Goal: Information Seeking & Learning: Learn about a topic

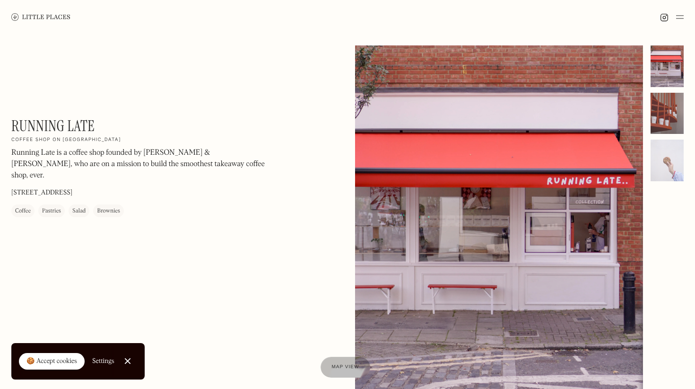
click at [673, 113] on div at bounding box center [666, 114] width 33 height 42
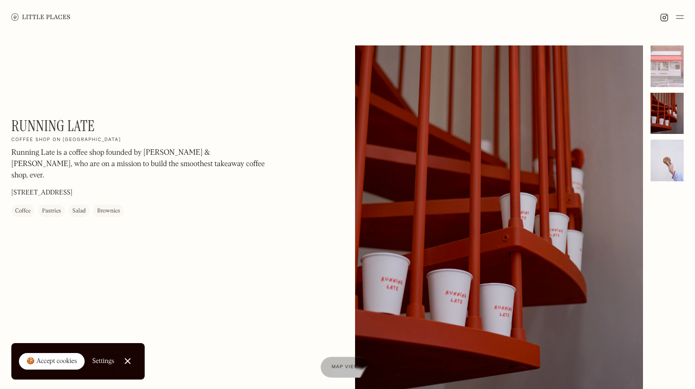
click at [659, 148] on div at bounding box center [666, 160] width 33 height 42
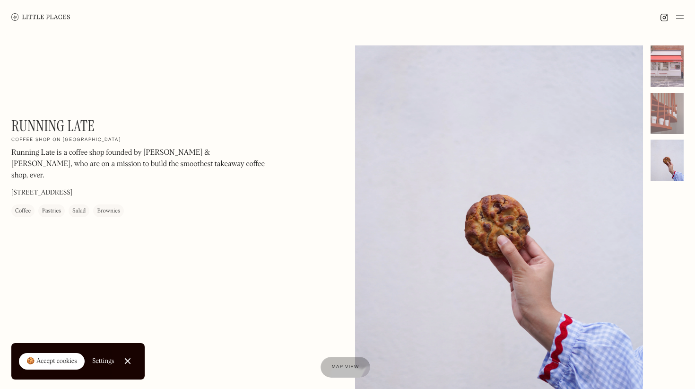
click at [664, 76] on div at bounding box center [666, 66] width 33 height 42
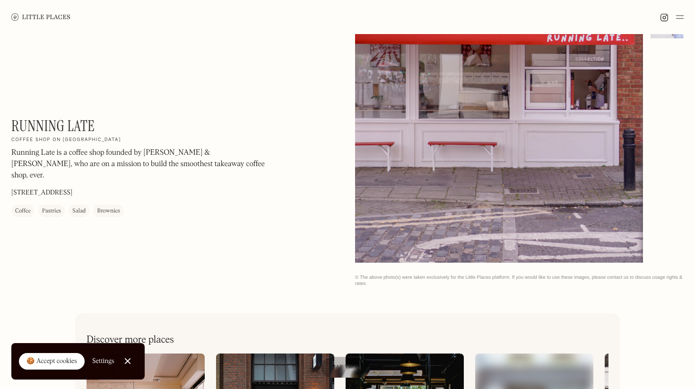
scroll to position [136, 0]
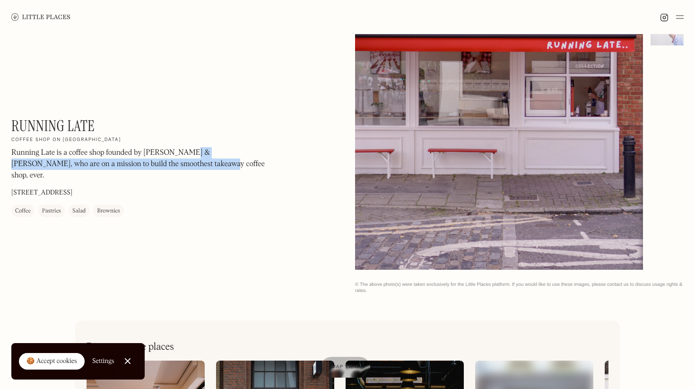
drag, startPoint x: 186, startPoint y: 151, endPoint x: 157, endPoint y: 162, distance: 30.4
click at [157, 162] on p "Running Late is a coffee shop founded by [PERSON_NAME] & [PERSON_NAME], who are…" at bounding box center [138, 164] width 255 height 34
copy p "who are on a mission to build the smoothest takeaway coffee shop, ever"
click at [200, 149] on p "Running Late is a coffee shop founded by [PERSON_NAME] & [PERSON_NAME], who are…" at bounding box center [138, 164] width 255 height 34
drag, startPoint x: 213, startPoint y: 152, endPoint x: 157, endPoint y: 160, distance: 56.9
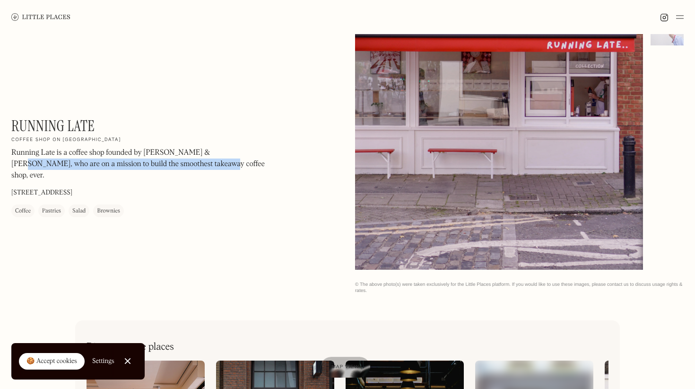
click at [157, 160] on p "Running Late is a coffee shop founded by [PERSON_NAME] & [PERSON_NAME], who are…" at bounding box center [138, 164] width 255 height 34
copy p "on a mission to build the smoothest takeaway coffee shop, ever"
